Goal: Information Seeking & Learning: Learn about a topic

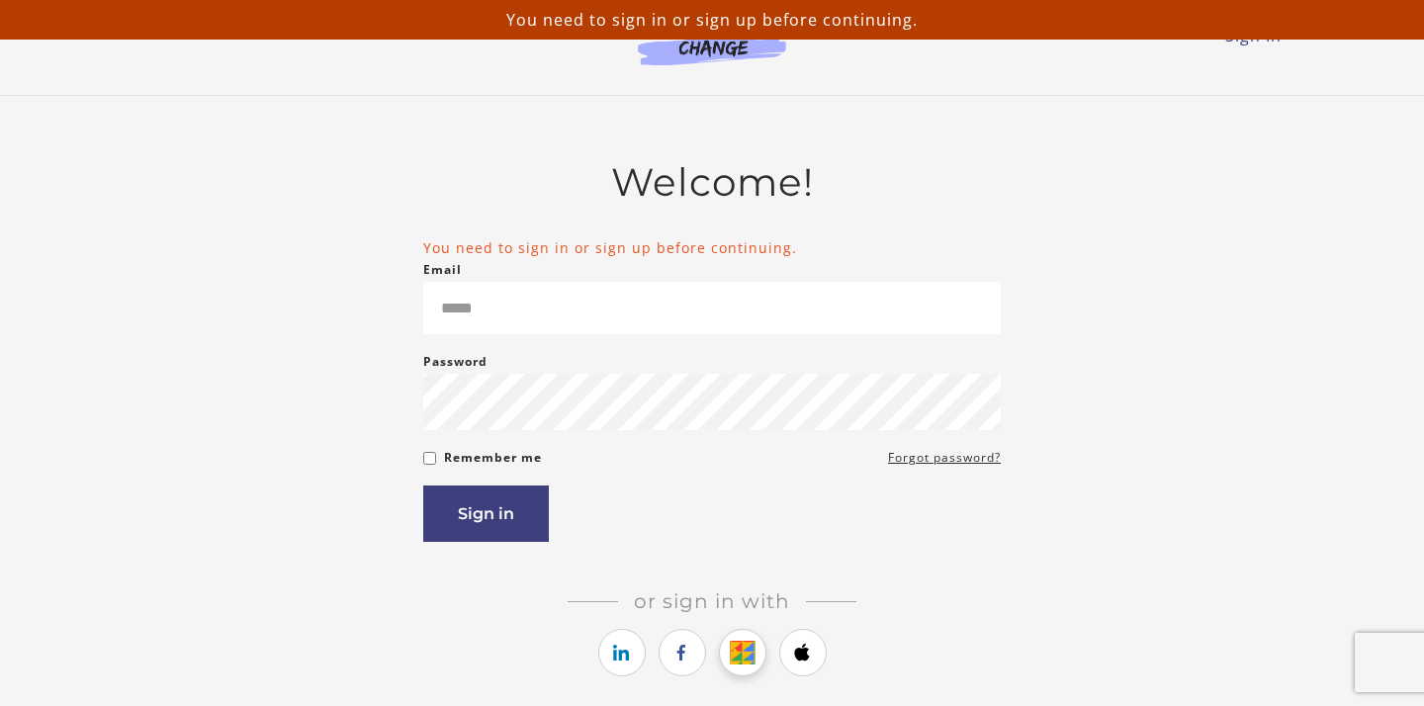
click at [749, 670] on link "https://courses.thinkific.com/users/auth/google?ss%5Breferral%5D=&ss%5Buser_ret…" at bounding box center [742, 652] width 47 height 47
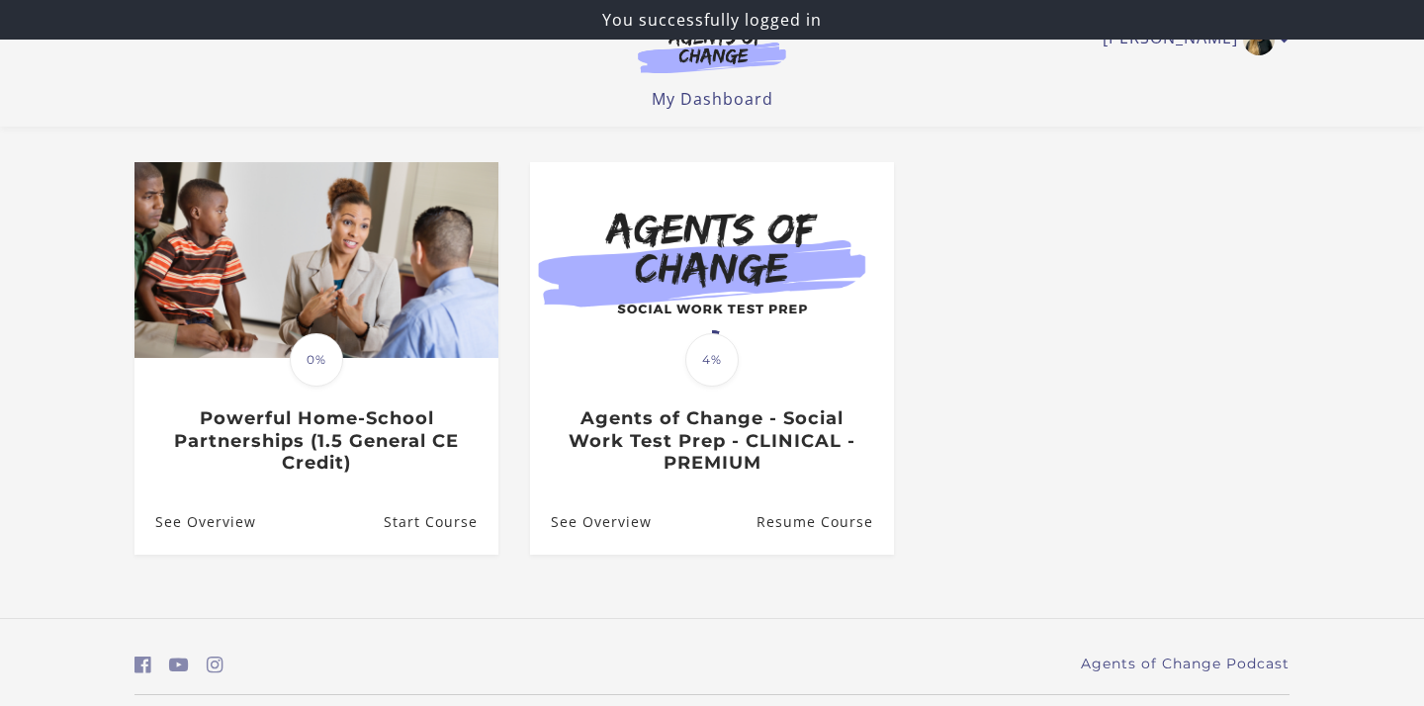
scroll to position [204, 0]
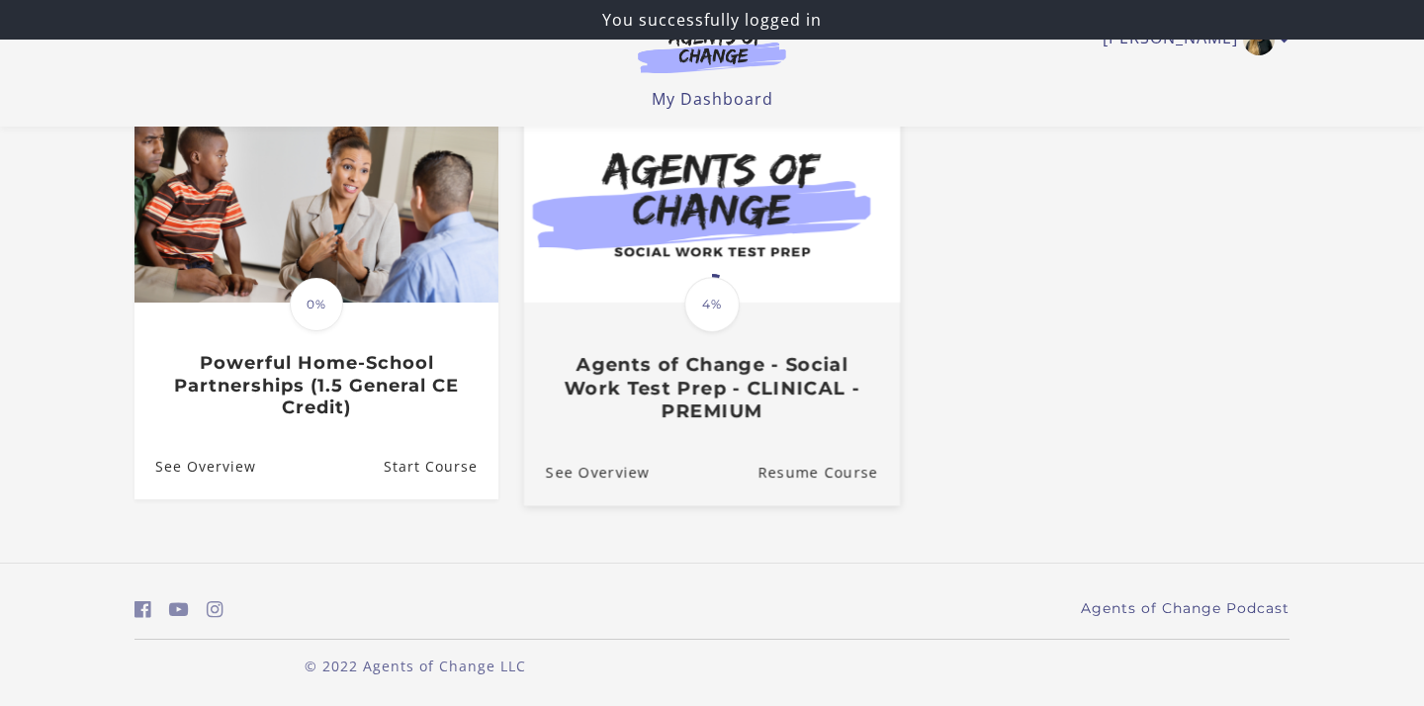
click at [779, 156] on img at bounding box center [712, 202] width 376 height 203
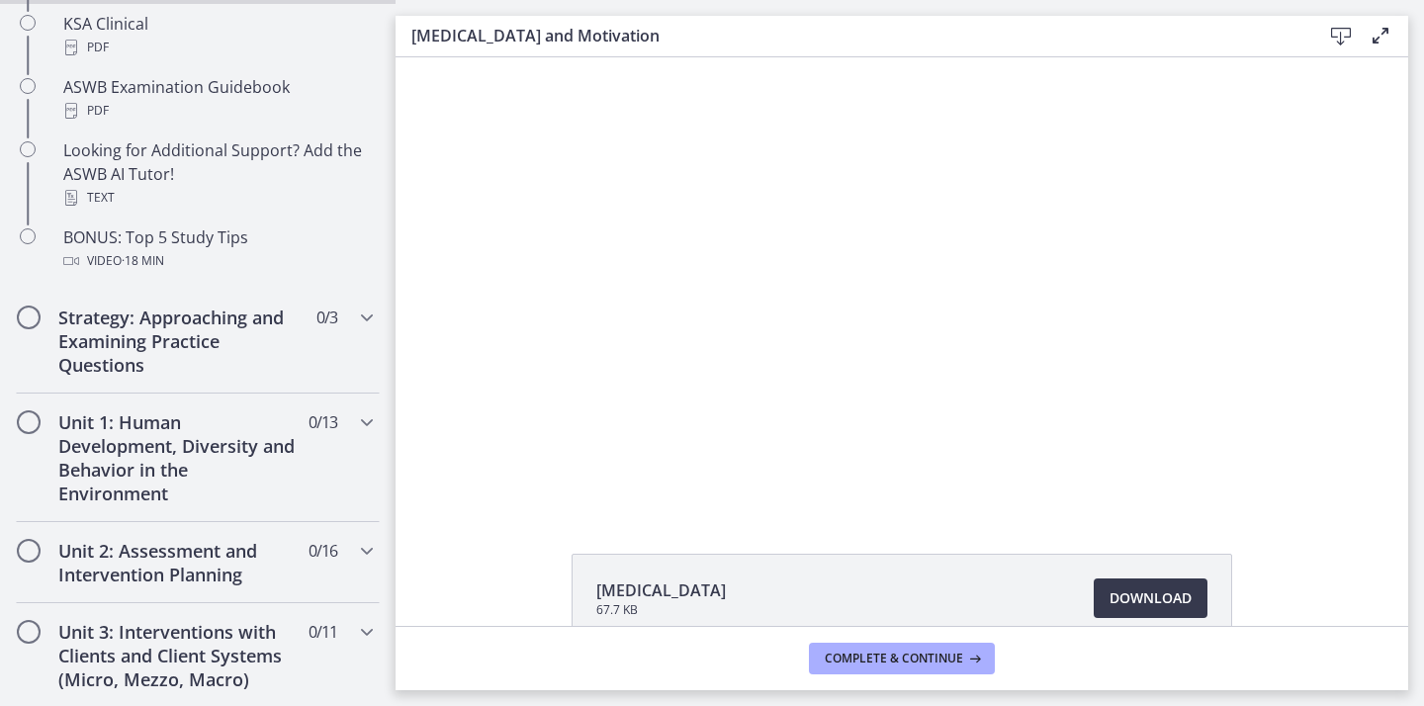
scroll to position [964, 0]
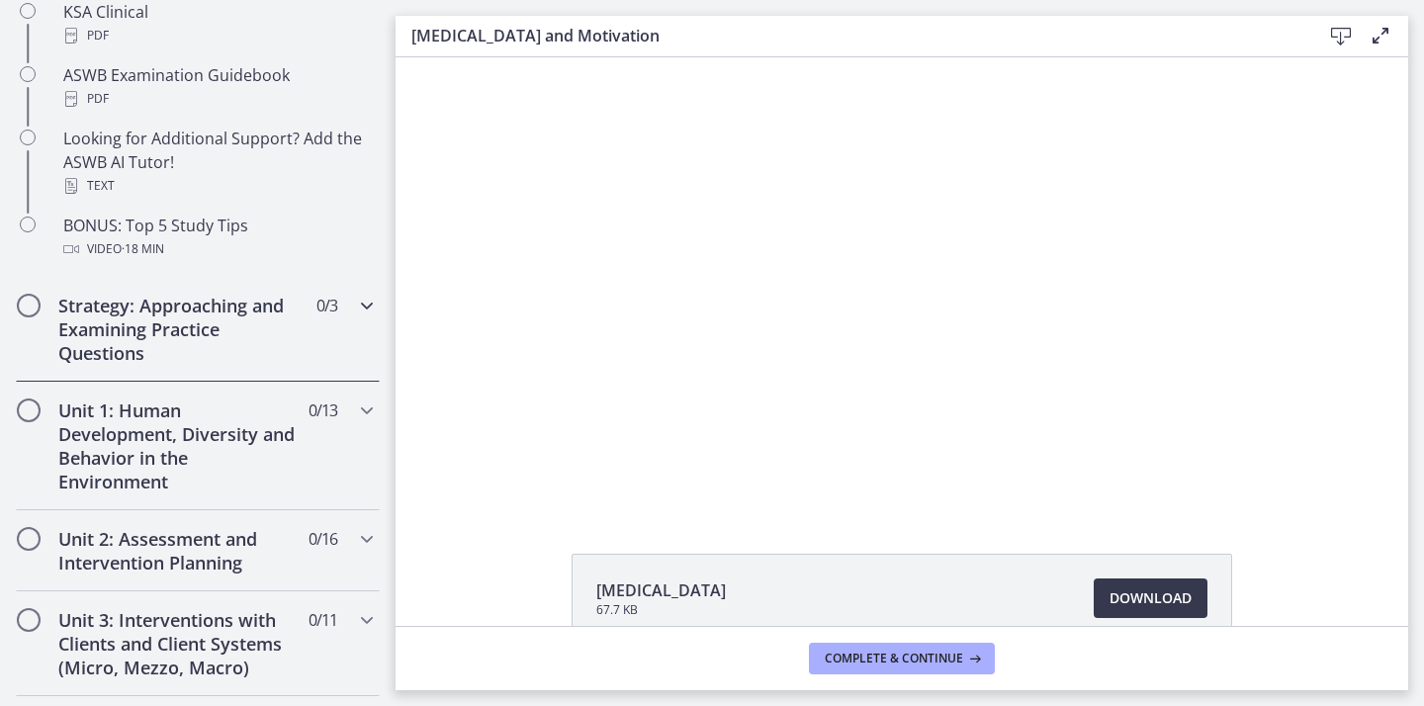
click at [151, 305] on h2 "Strategy: Approaching and Examining Practice Questions" at bounding box center [178, 329] width 241 height 71
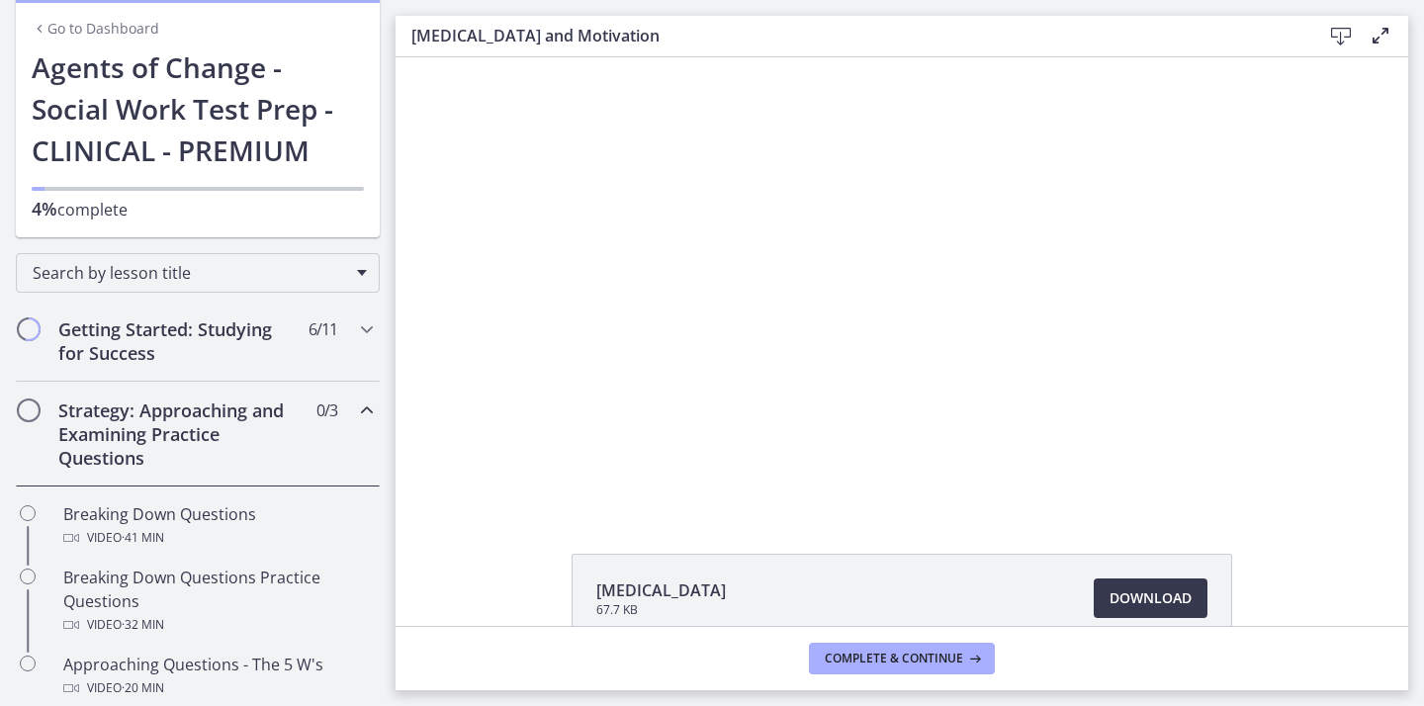
scroll to position [102, 0]
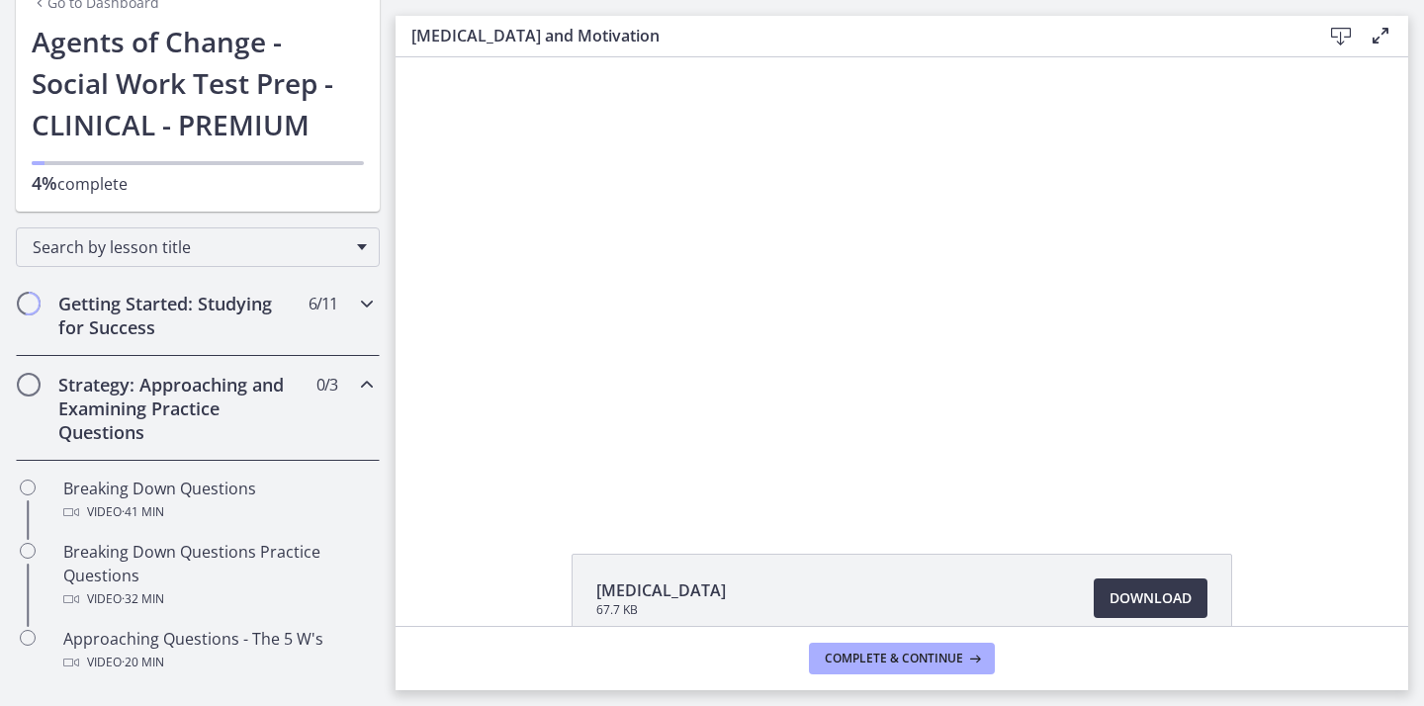
click at [151, 305] on h2 "Getting Started: Studying for Success" at bounding box center [178, 315] width 241 height 47
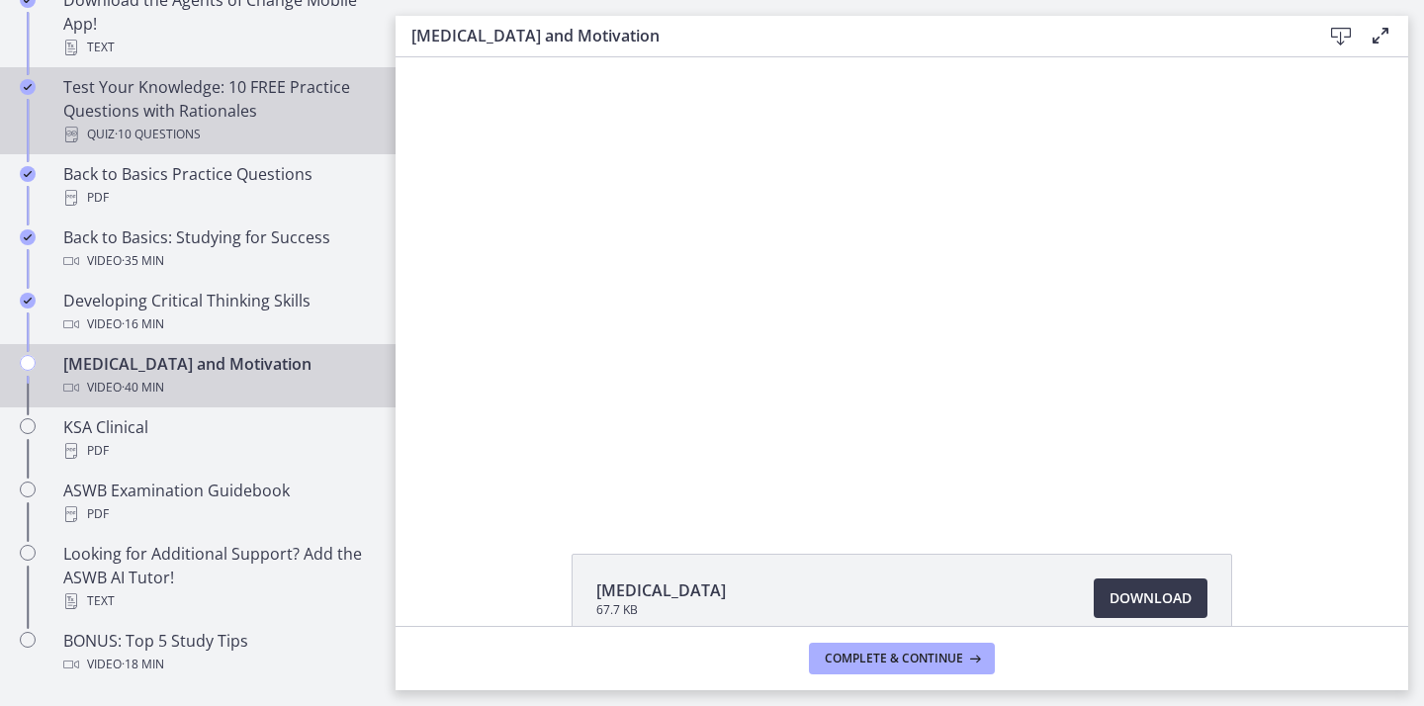
scroll to position [559, 0]
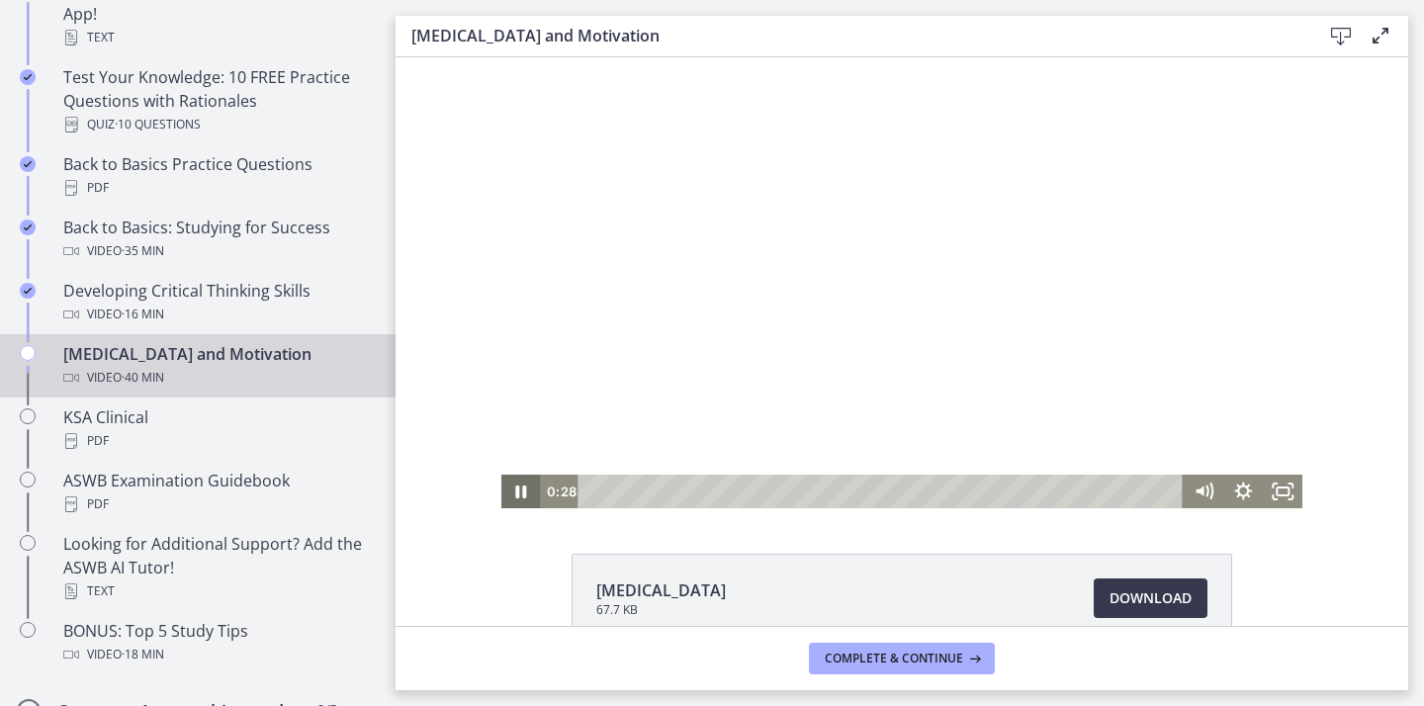
click at [525, 493] on icon "Pause" at bounding box center [521, 491] width 11 height 13
click at [525, 493] on icon "Play Video" at bounding box center [522, 492] width 40 height 34
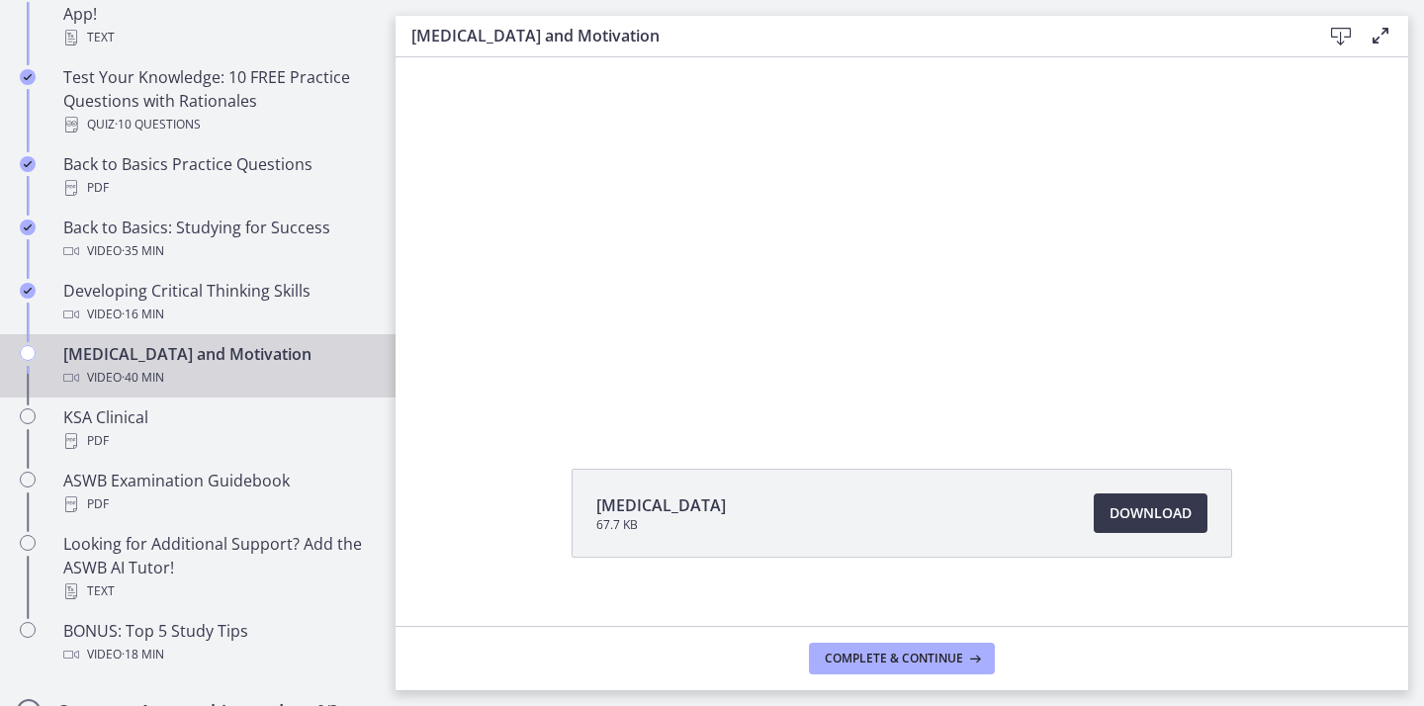
scroll to position [112, 0]
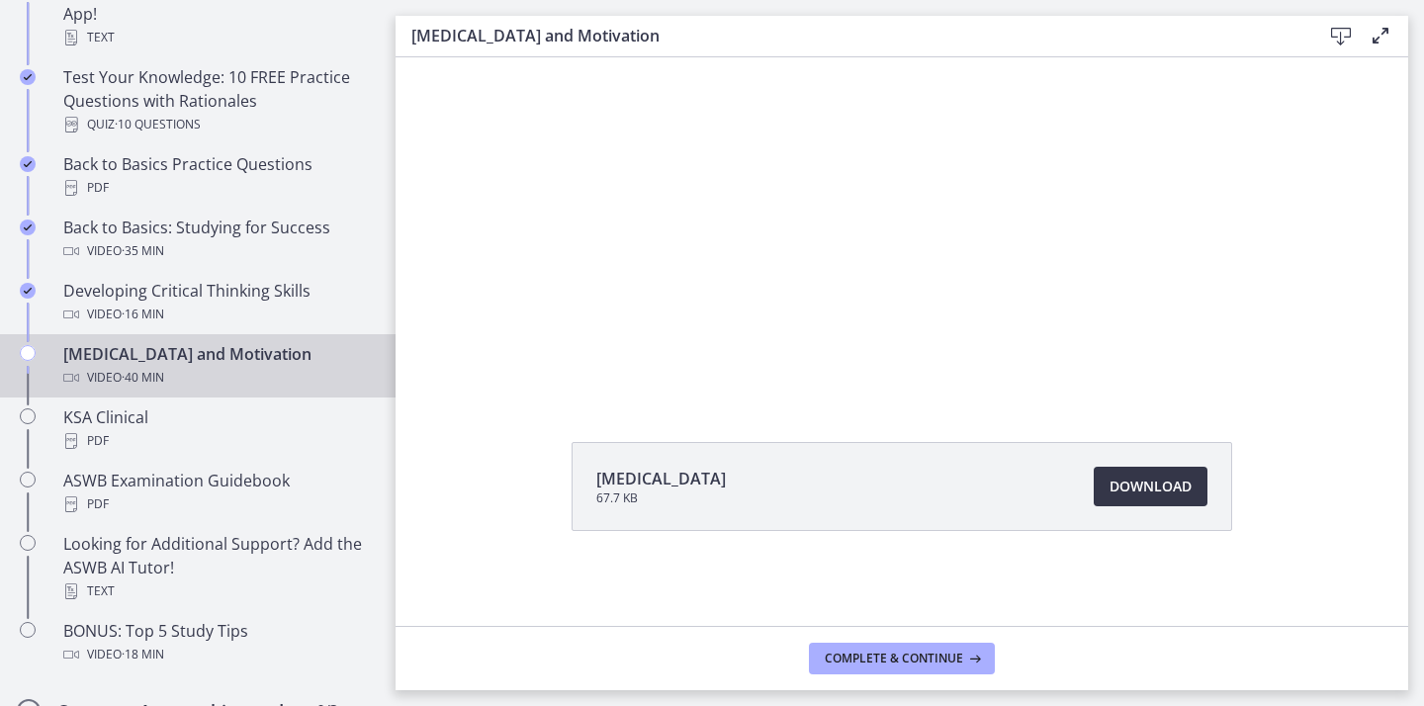
click at [1133, 483] on span "Download Opens in a new window" at bounding box center [1150, 487] width 82 height 24
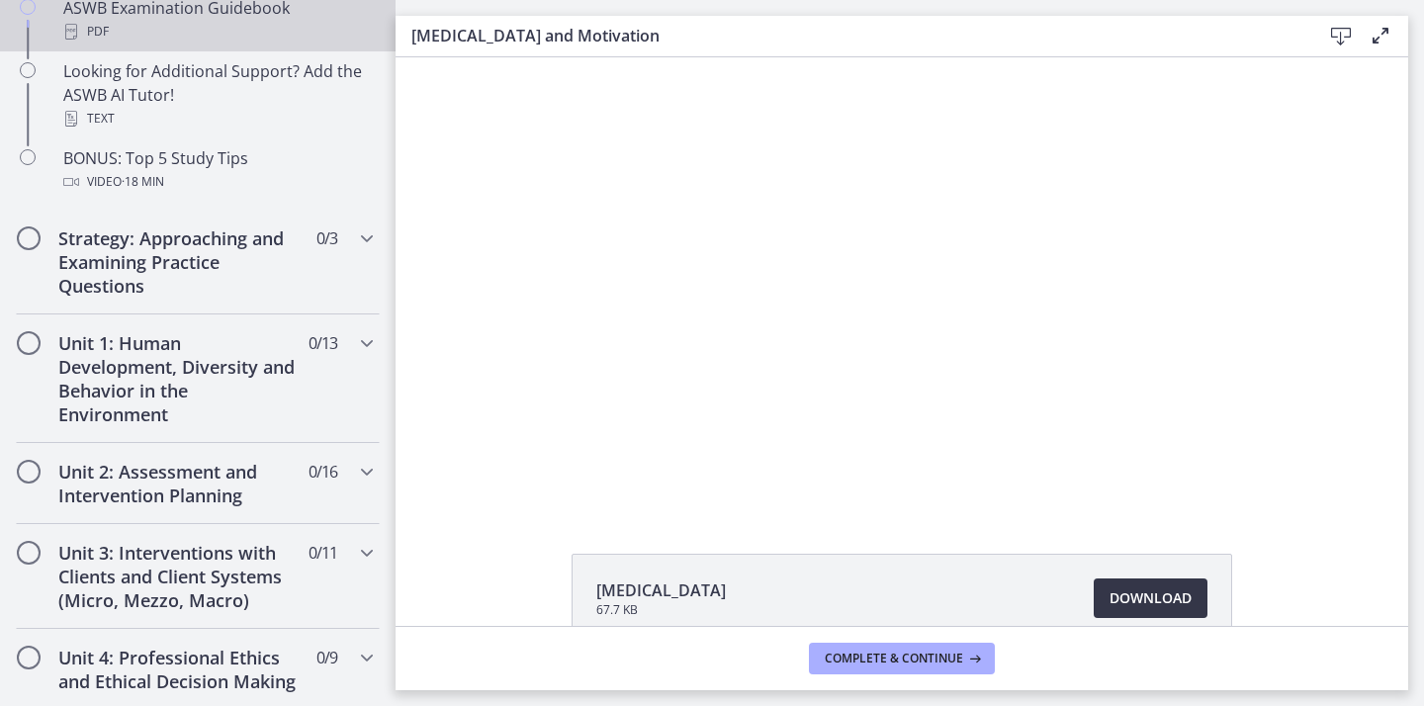
scroll to position [1043, 0]
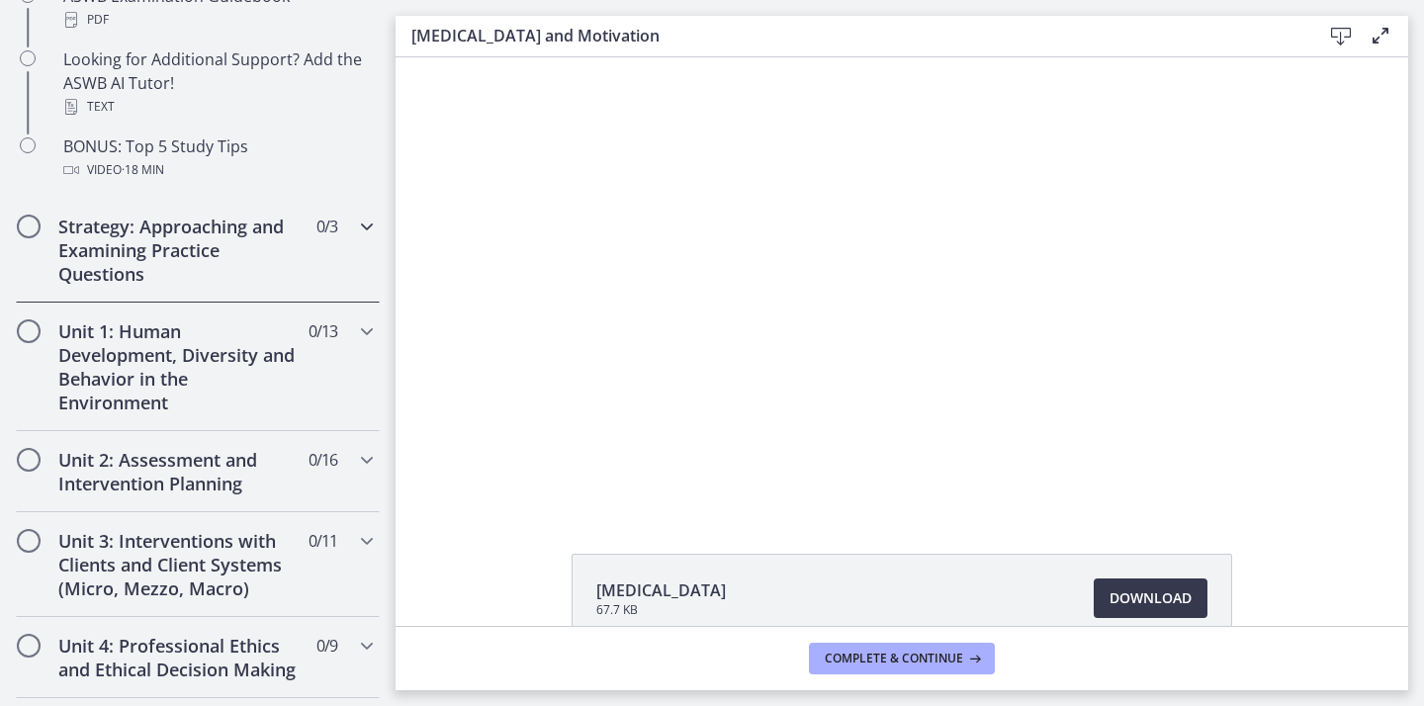
click at [370, 225] on icon "Chapters" at bounding box center [367, 227] width 24 height 24
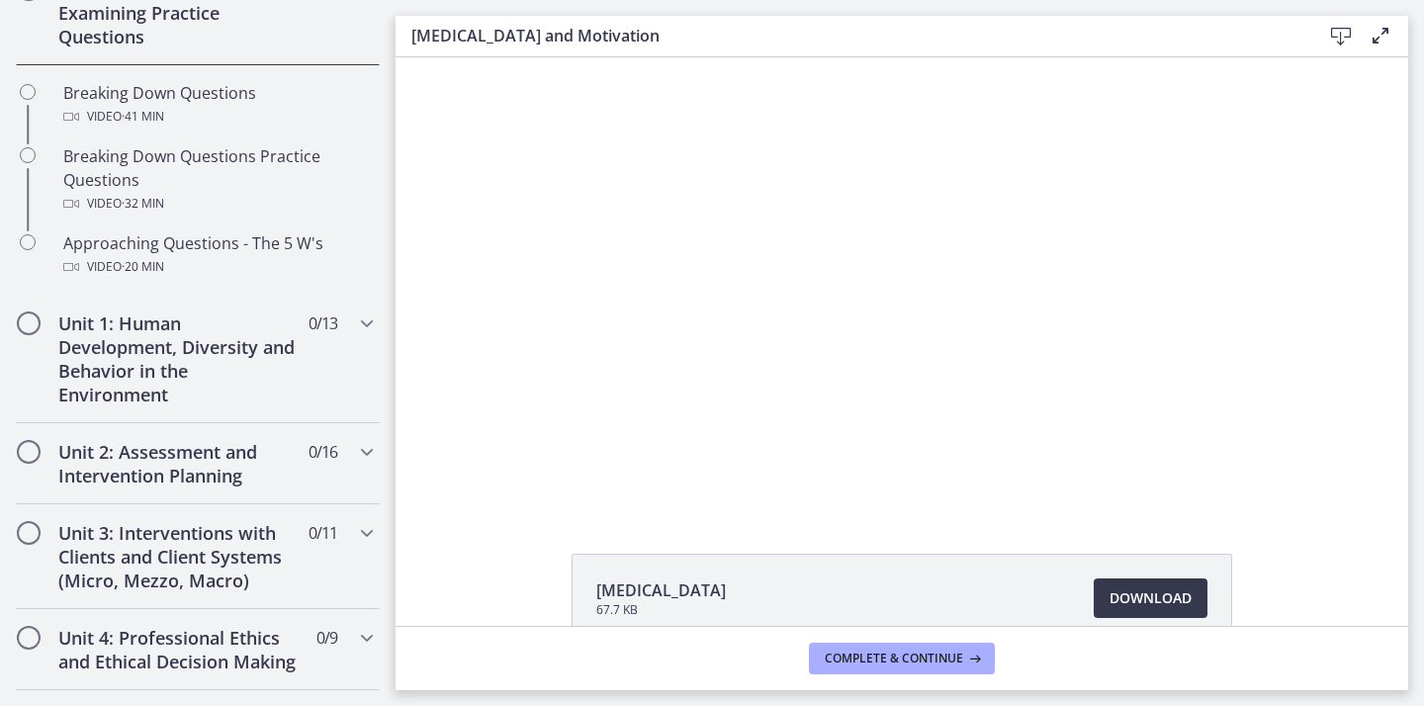
scroll to position [495, 0]
click at [232, 343] on h2 "Unit 1: Human Development, Diversity and Behavior in the Environment" at bounding box center [178, 360] width 241 height 95
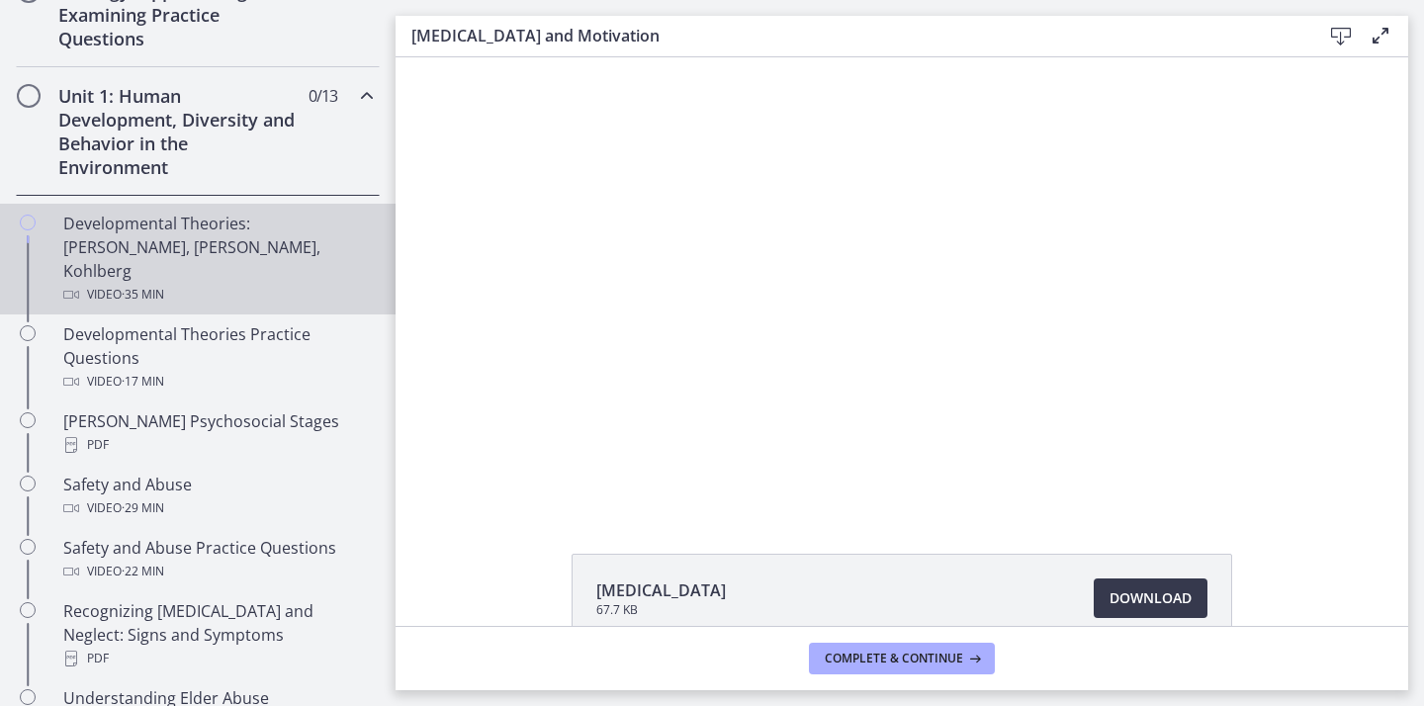
click at [187, 249] on div "Developmental Theories: [PERSON_NAME], [PERSON_NAME], Kohlberg Video · 35 min" at bounding box center [217, 259] width 308 height 95
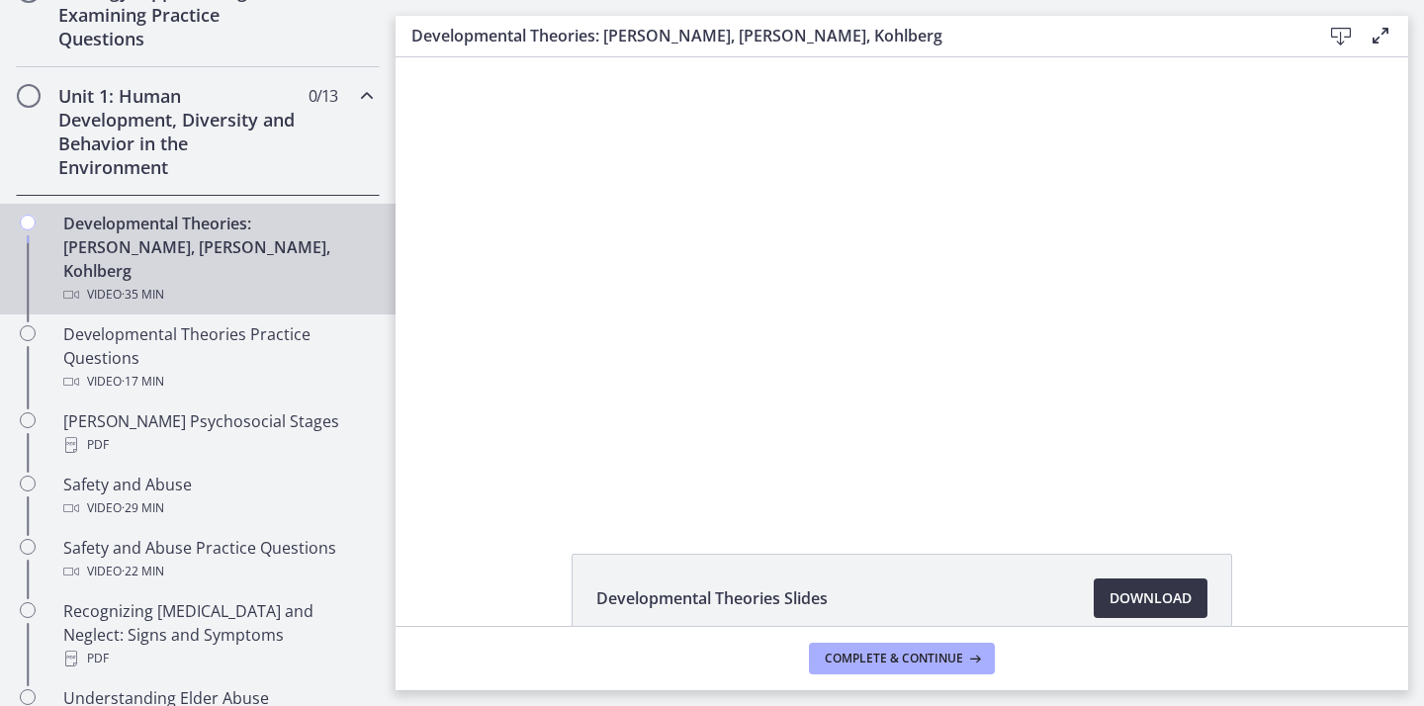
click at [1150, 599] on span "Download Opens in a new window" at bounding box center [1150, 598] width 82 height 24
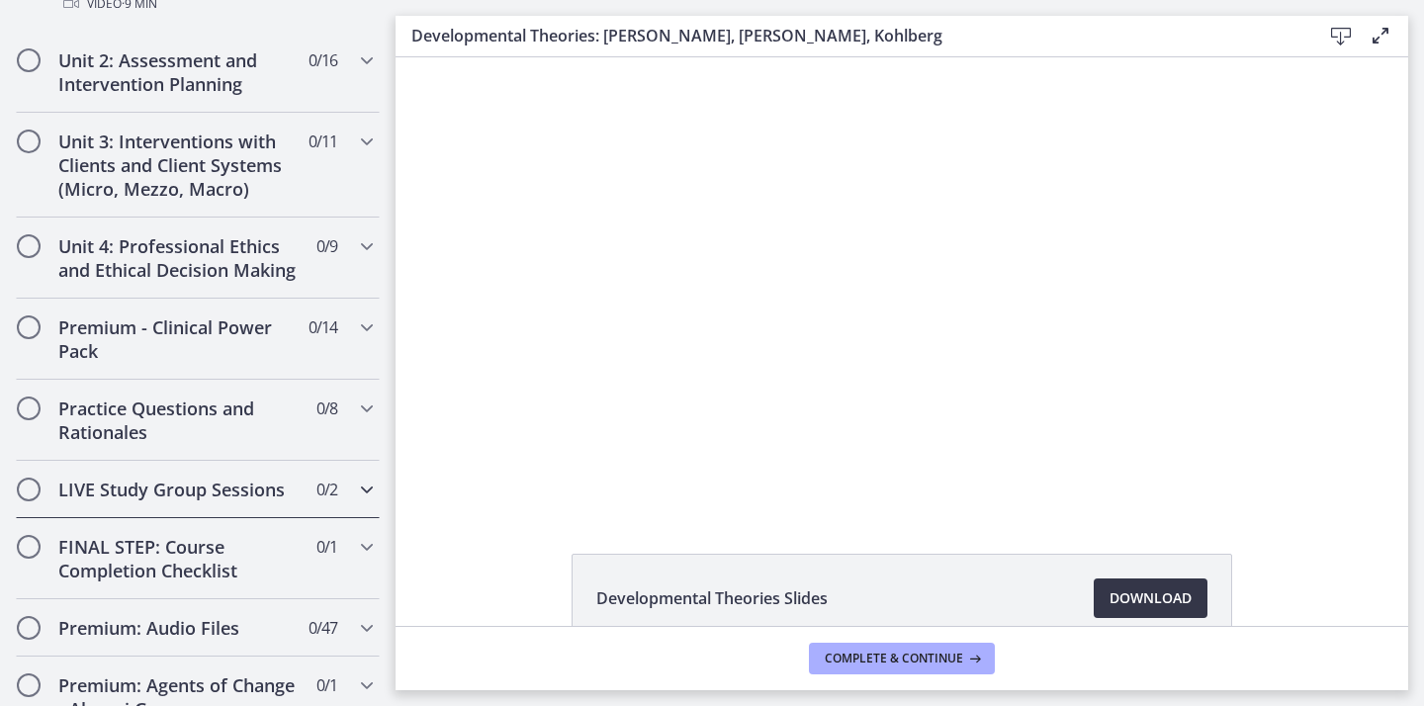
scroll to position [1660, 0]
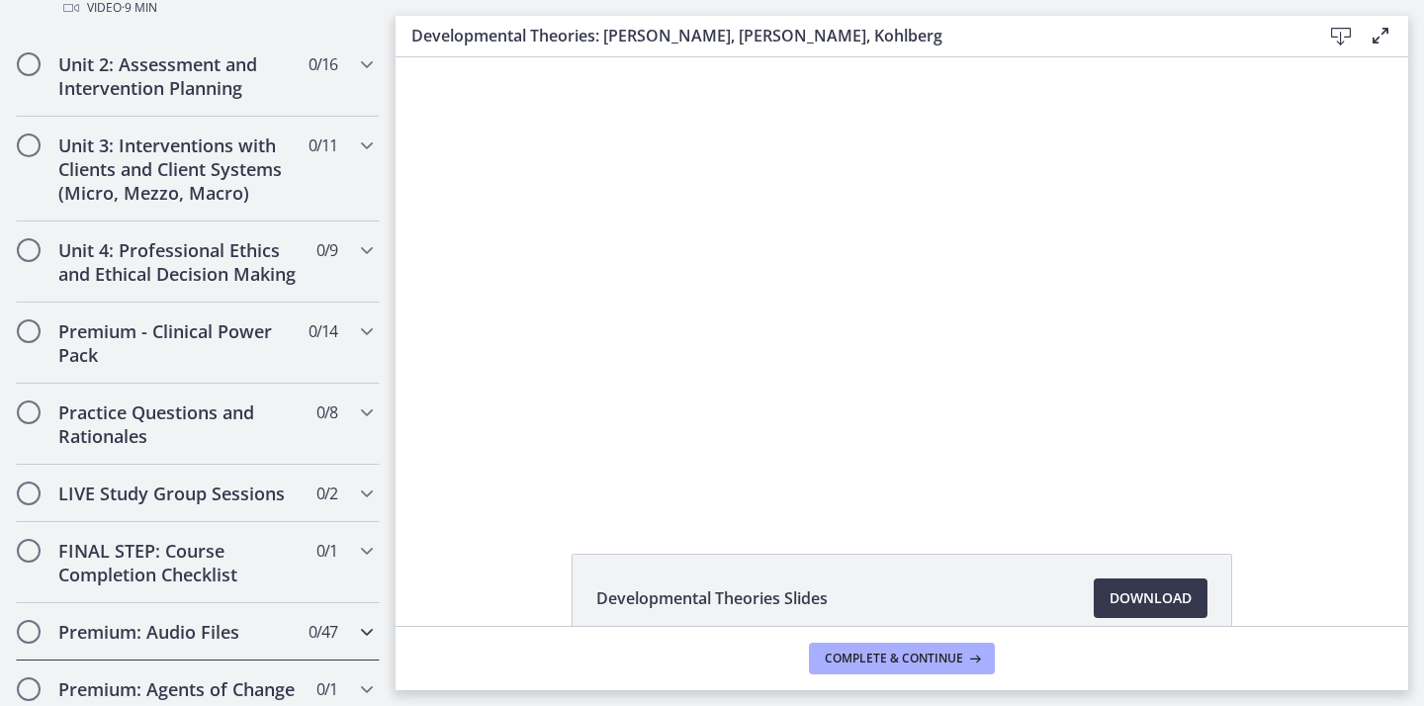
click at [358, 620] on icon "Chapters" at bounding box center [367, 632] width 24 height 24
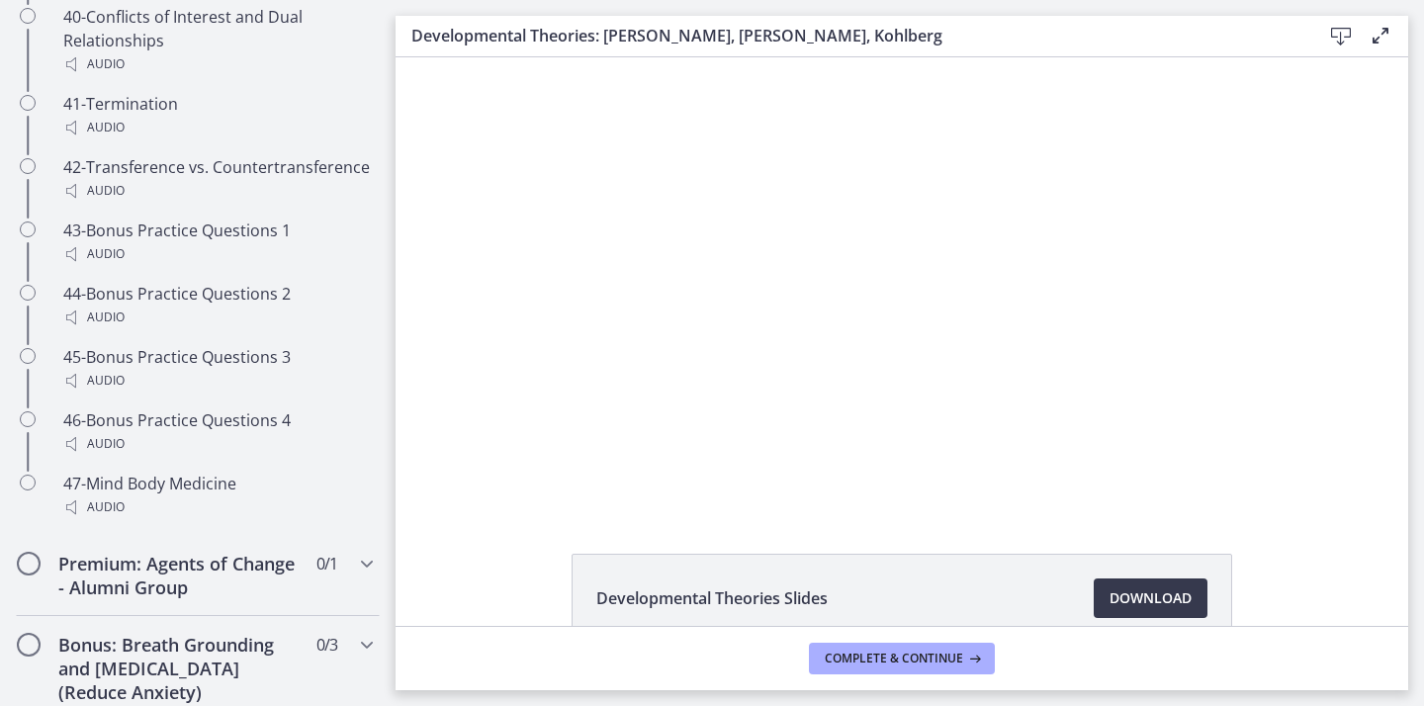
scroll to position [3863, 0]
click at [368, 555] on icon "Chapters" at bounding box center [367, 567] width 24 height 24
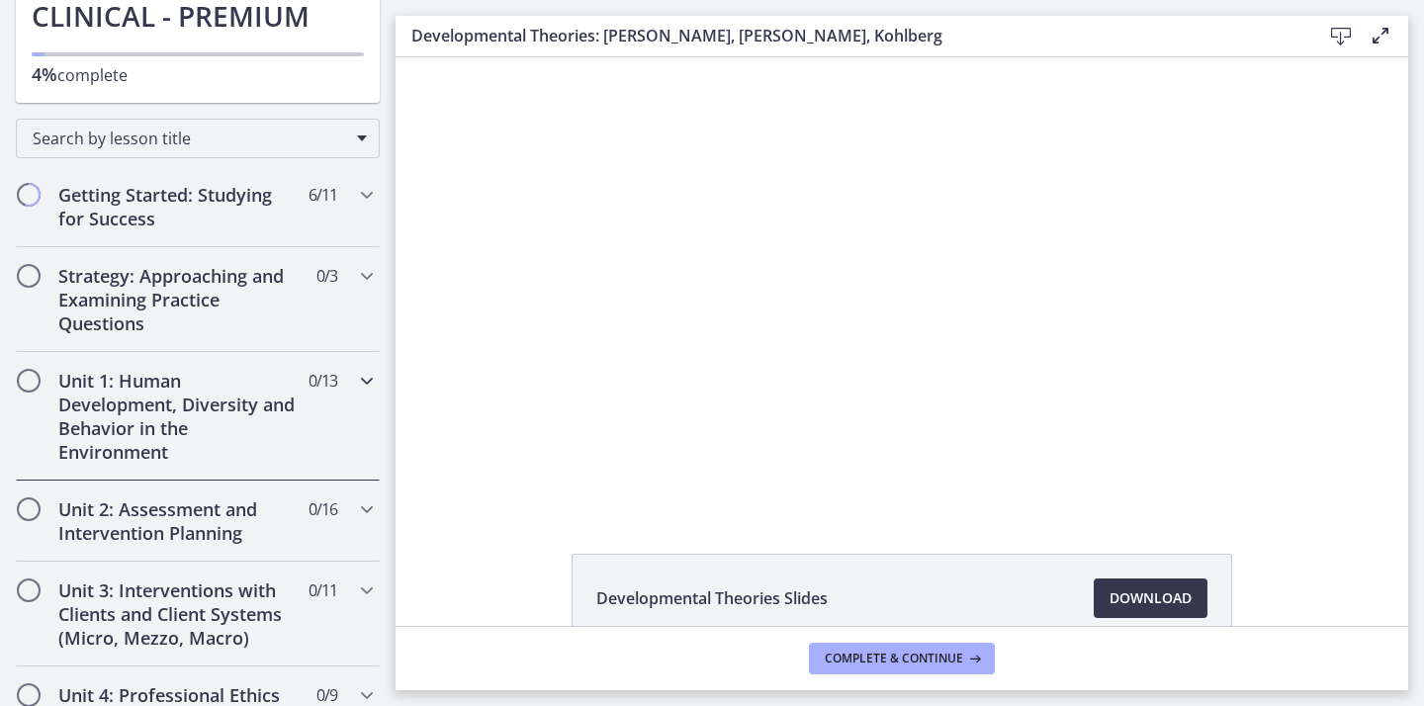
scroll to position [225, 0]
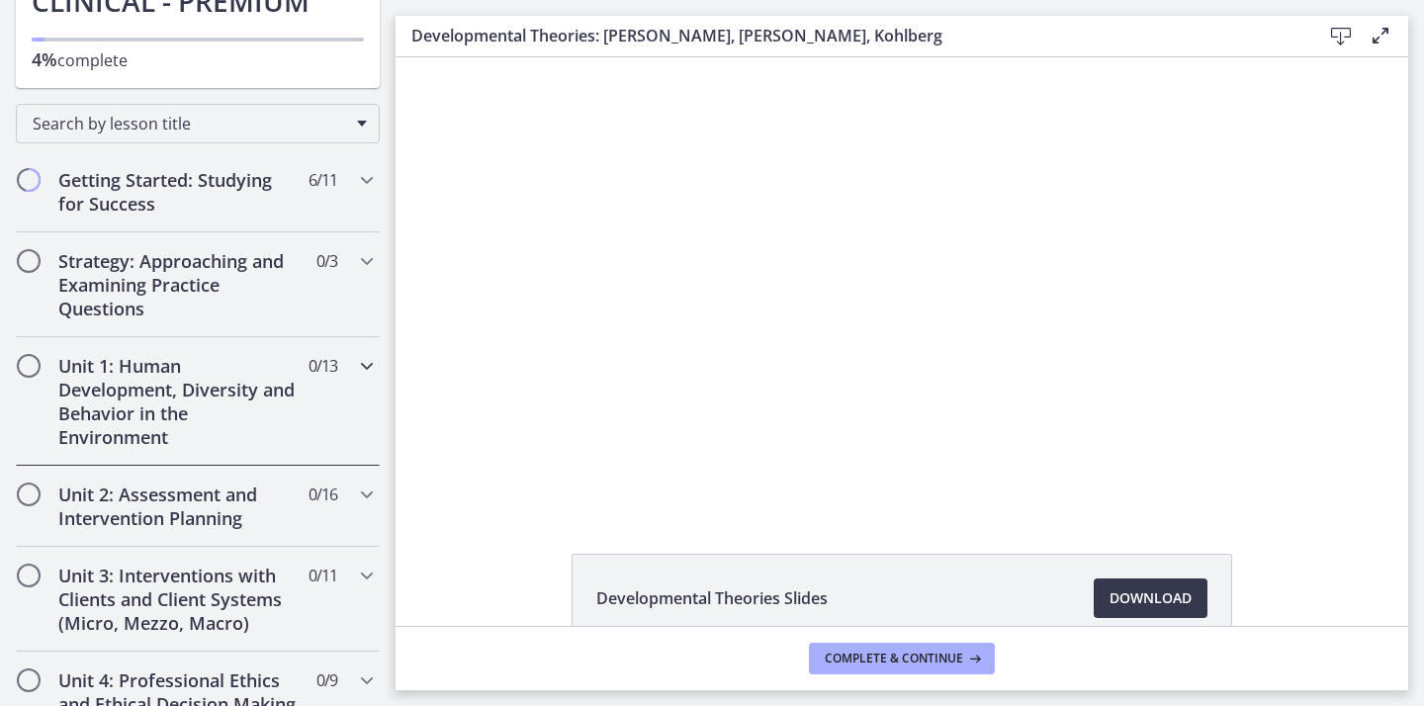
click at [150, 375] on h2 "Unit 1: Human Development, Diversity and Behavior in the Environment" at bounding box center [178, 401] width 241 height 95
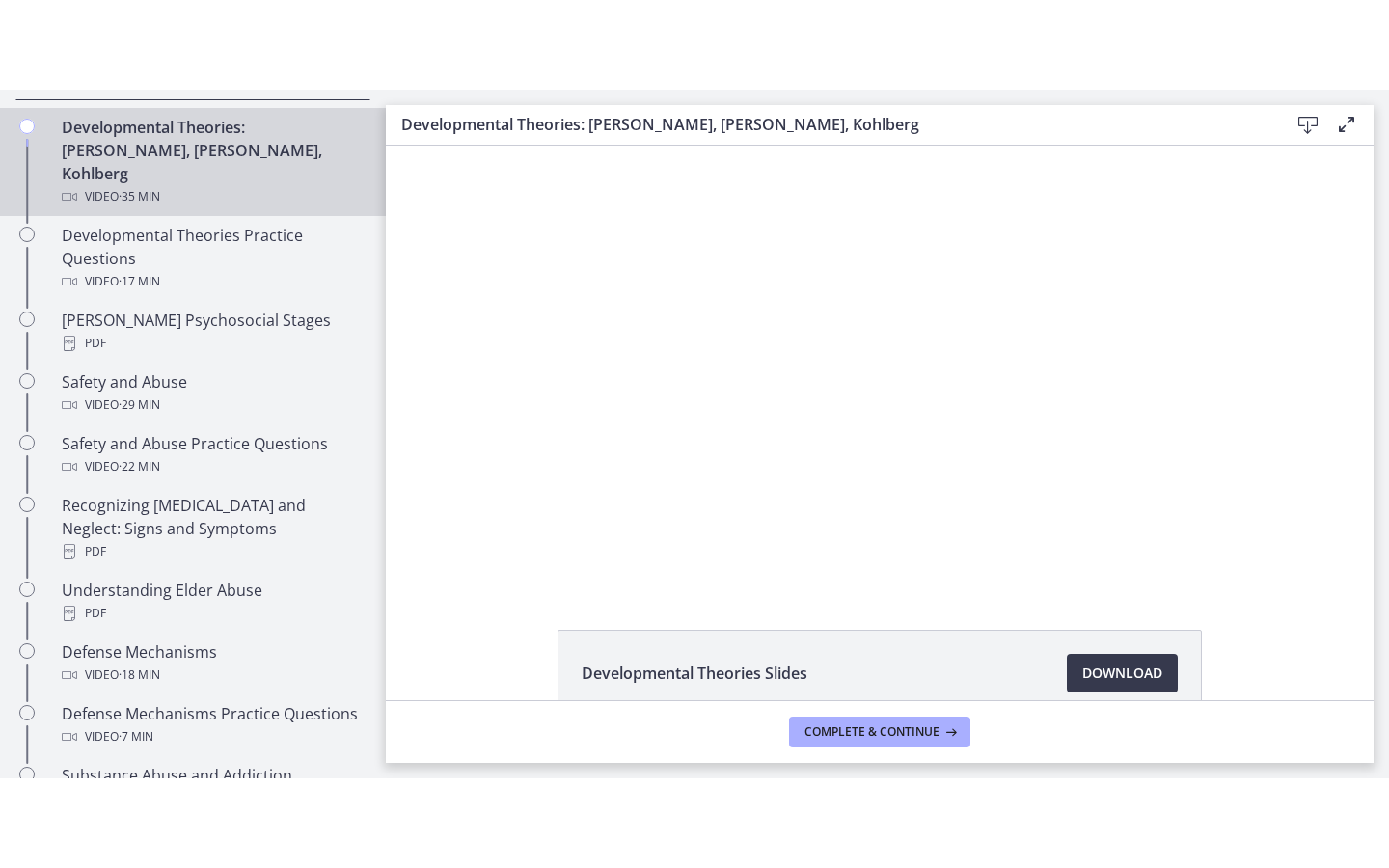
scroll to position [672, 0]
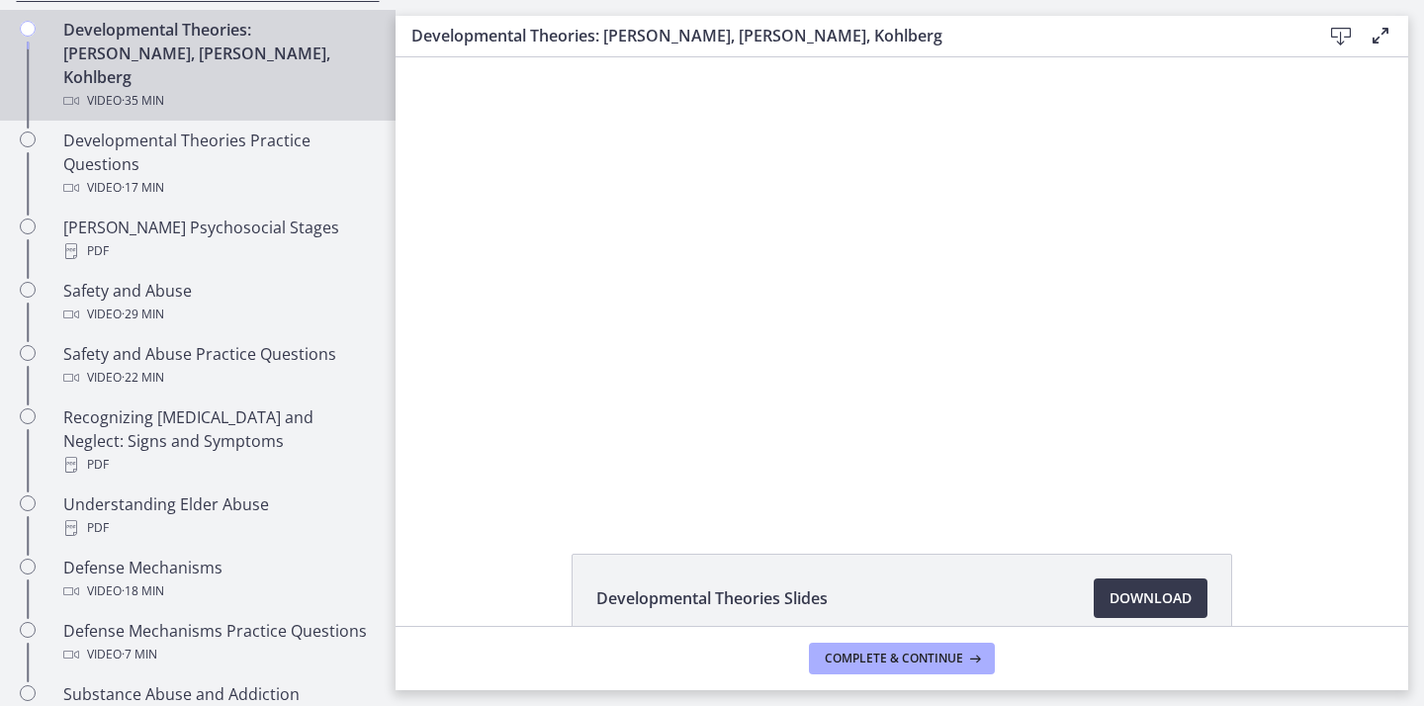
click at [1376, 41] on icon at bounding box center [1380, 36] width 24 height 24
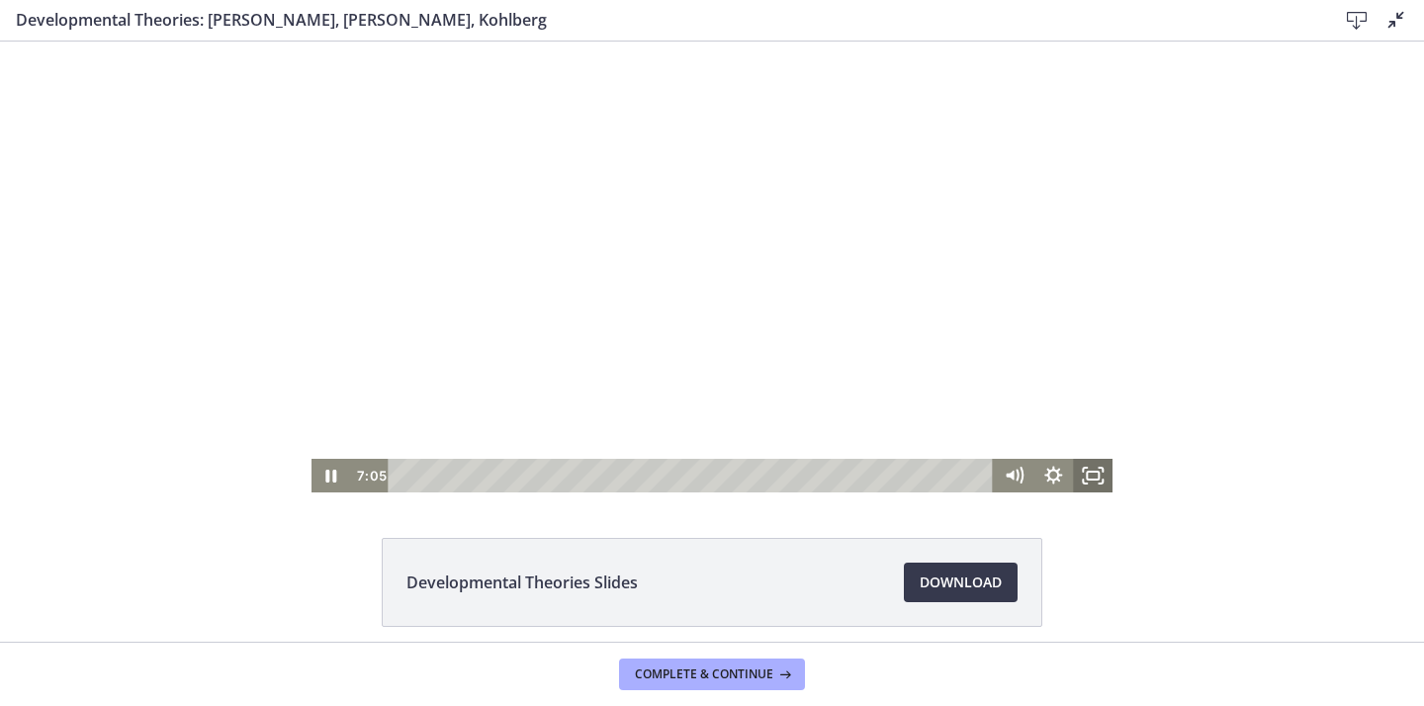
click at [1104, 478] on icon "Fullscreen" at bounding box center [1093, 476] width 40 height 34
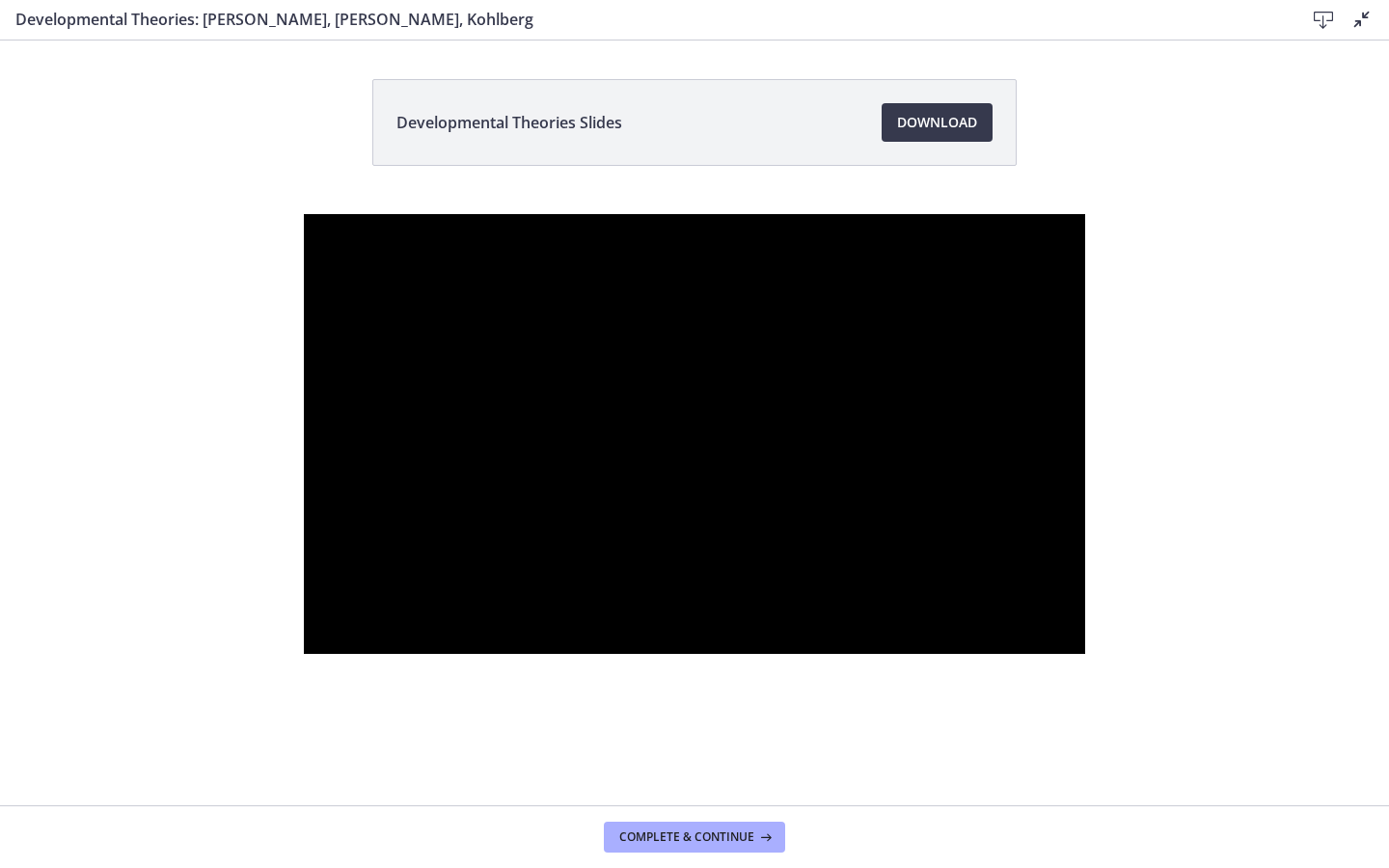
click at [1086, 473] on div at bounding box center [694, 433] width 782 height 440
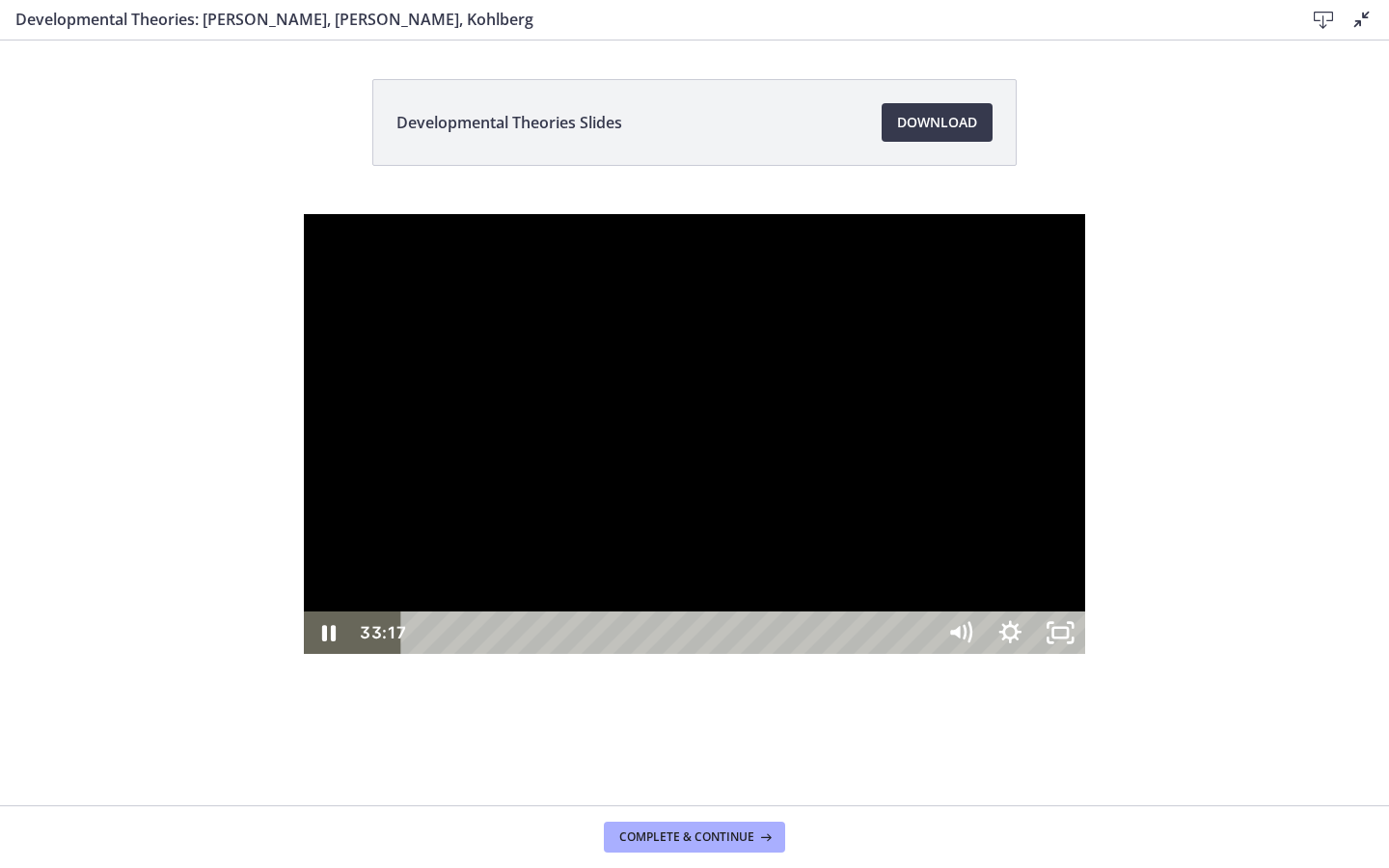
click at [698, 653] on div at bounding box center [694, 433] width 782 height 440
click at [303, 214] on button "Play Video: crt89dfaoh5c72tgt07g.mp4" at bounding box center [303, 214] width 1 height 1
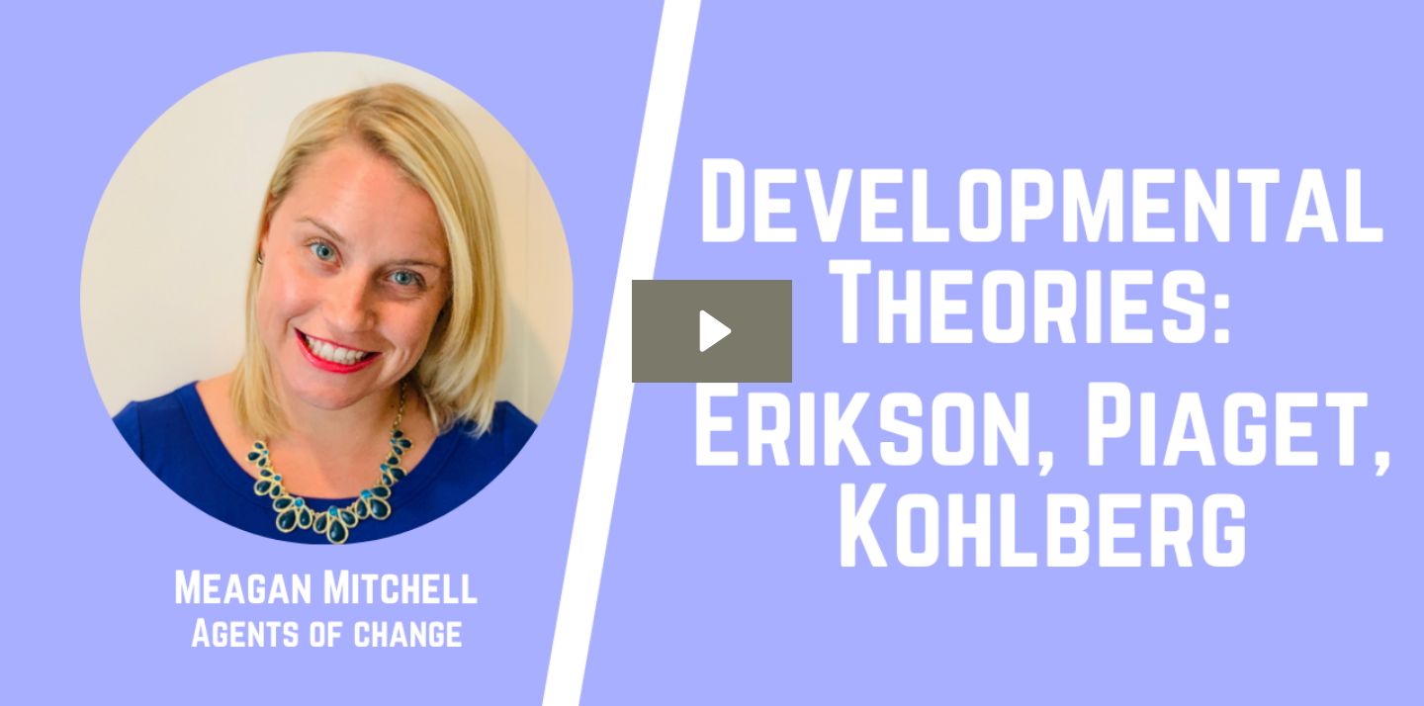
scroll to position [287, 0]
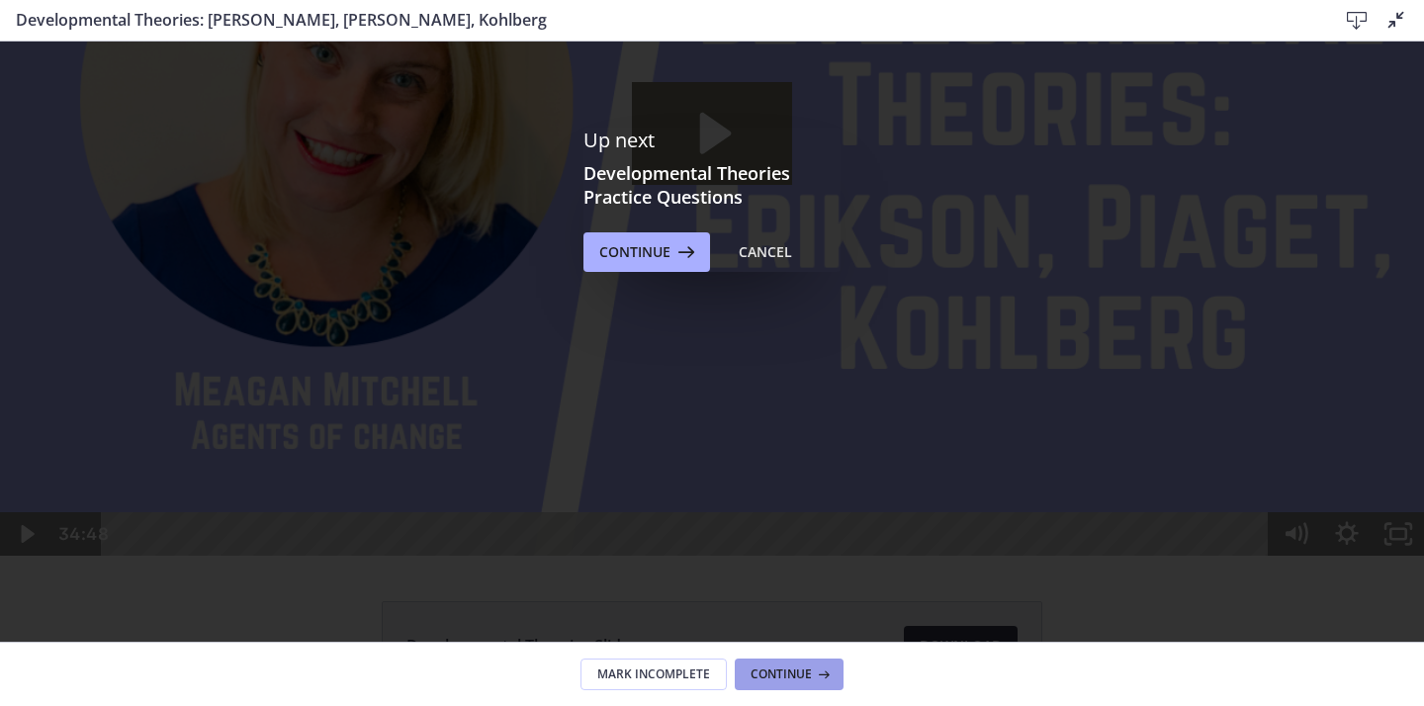
click at [819, 674] on icon at bounding box center [822, 674] width 20 height 16
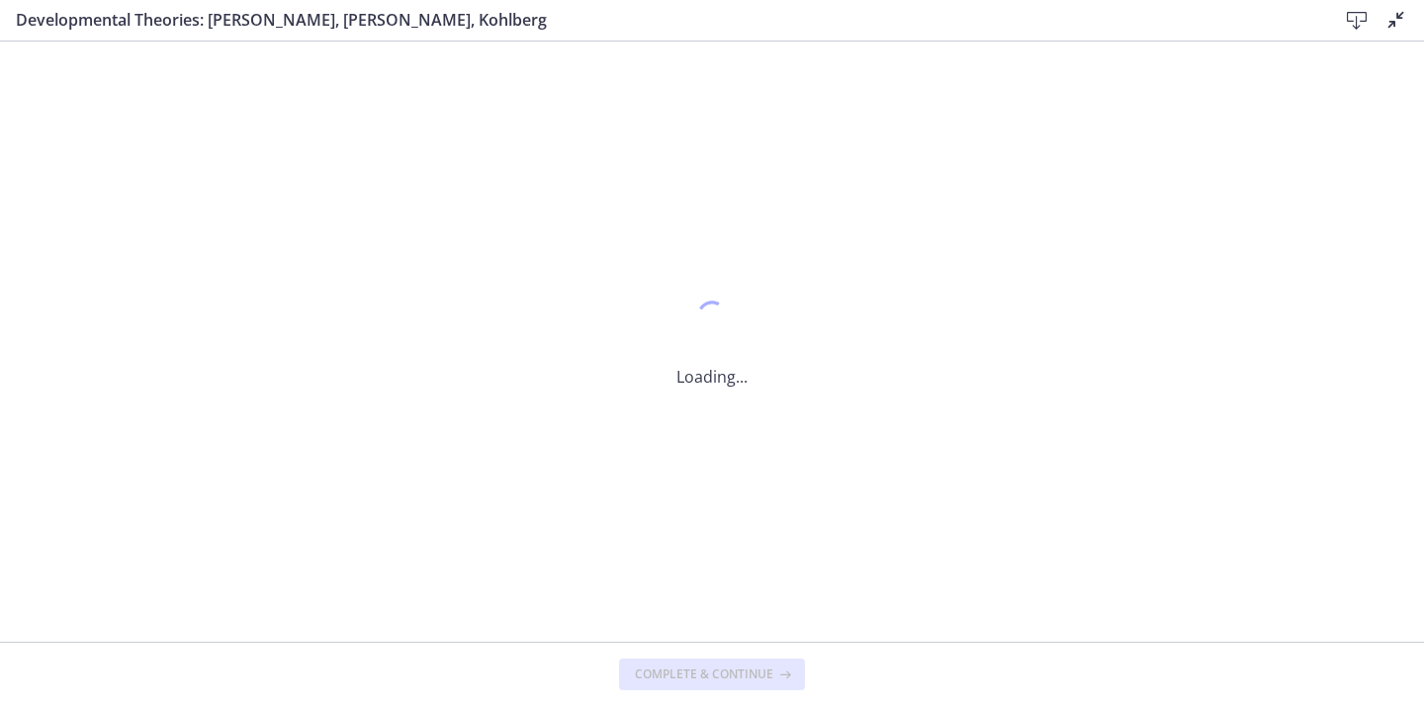
scroll to position [0, 0]
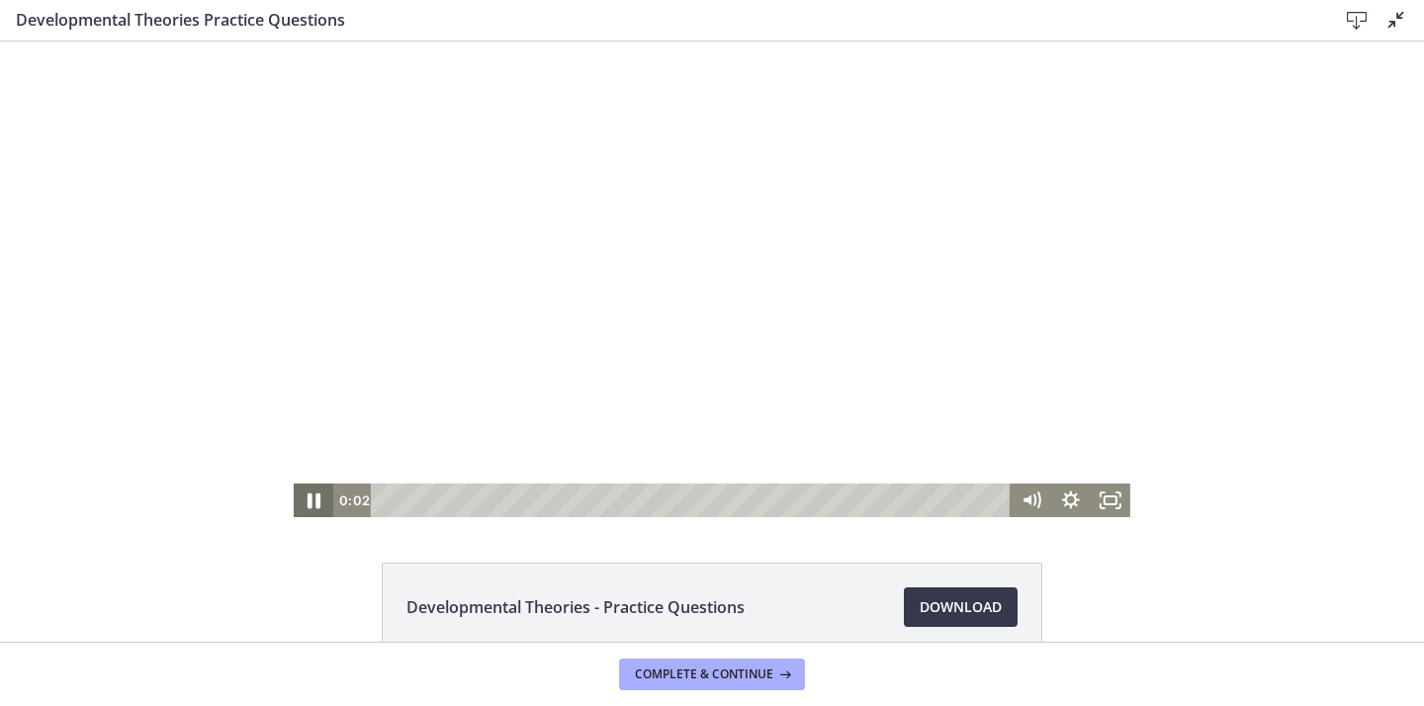
click at [323, 496] on icon "Pause" at bounding box center [313, 501] width 47 height 41
